Goal: Navigation & Orientation: Find specific page/section

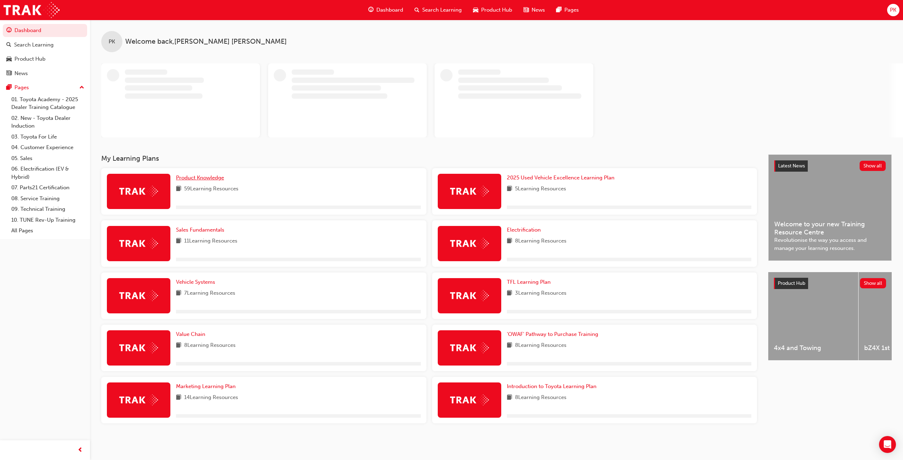
click at [211, 175] on span "Product Knowledge" at bounding box center [200, 178] width 48 height 6
